Goal: Task Accomplishment & Management: Complete application form

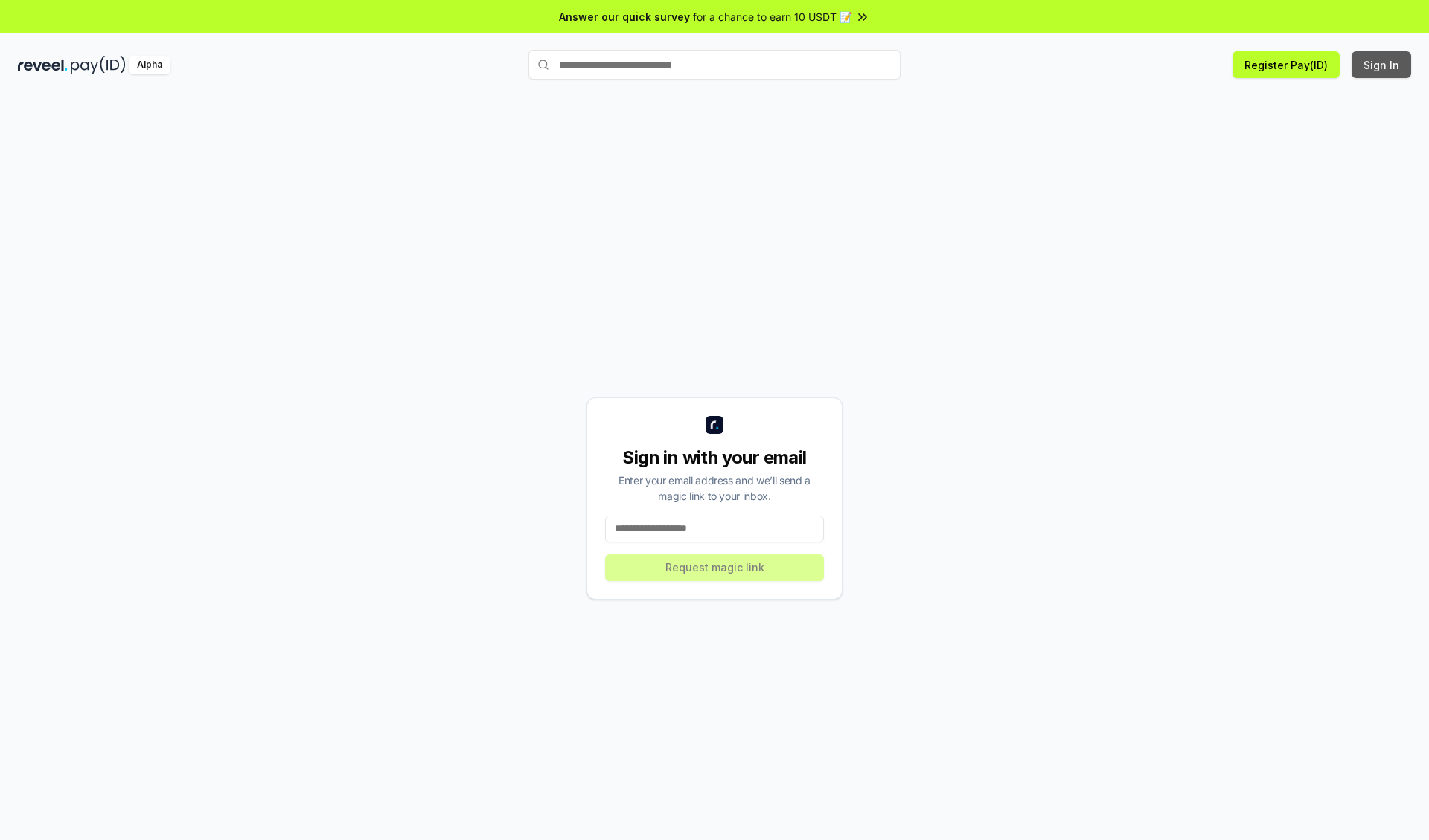
click at [1382, 64] on button "Sign In" at bounding box center [1381, 64] width 60 height 27
type input "**********"
click at [714, 567] on button "Request magic link" at bounding box center [714, 568] width 219 height 27
